Goal: Task Accomplishment & Management: Manage account settings

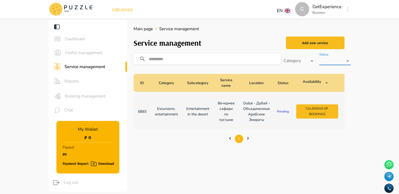
click at [180, 112] on td "Excursions, entertainment" at bounding box center [166, 111] width 31 height 36
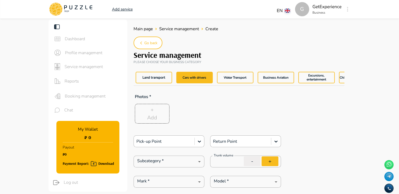
type textarea "*"
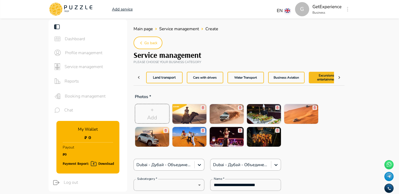
scroll to position [0, 11]
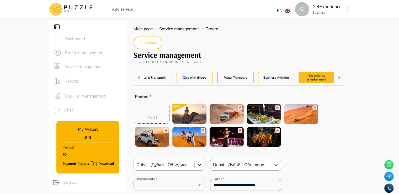
type textarea "*"
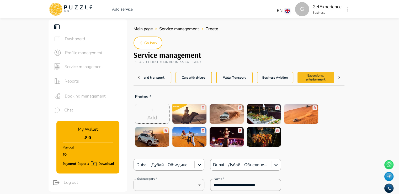
type textarea "*"
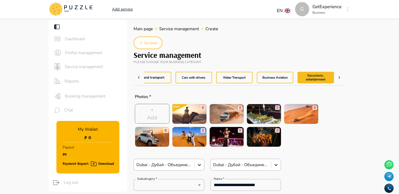
type textarea "*"
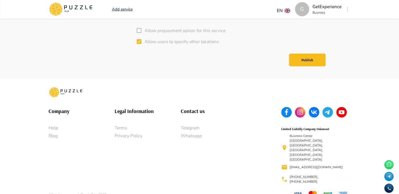
scroll to position [2000, 0]
